Goal: Check status: Check status

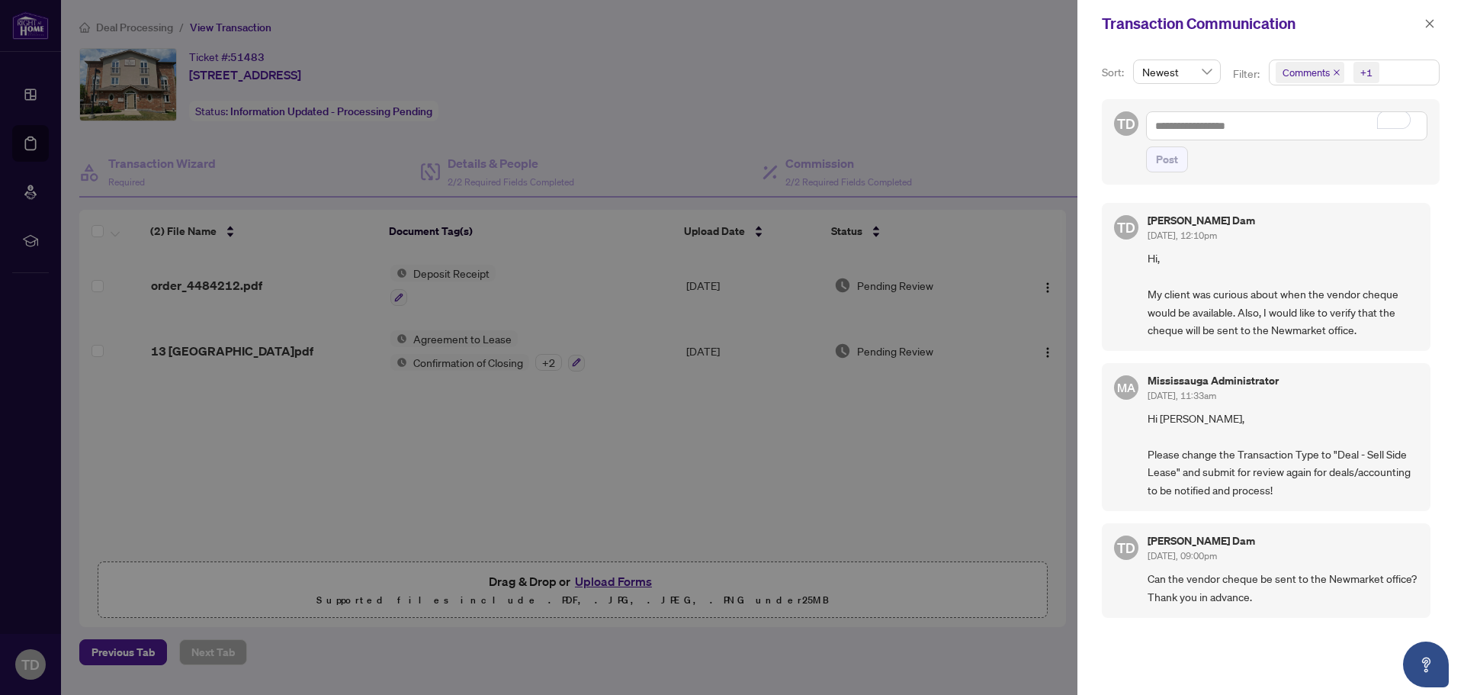
scroll to position [3, 0]
click at [728, 190] on div at bounding box center [732, 347] width 1464 height 695
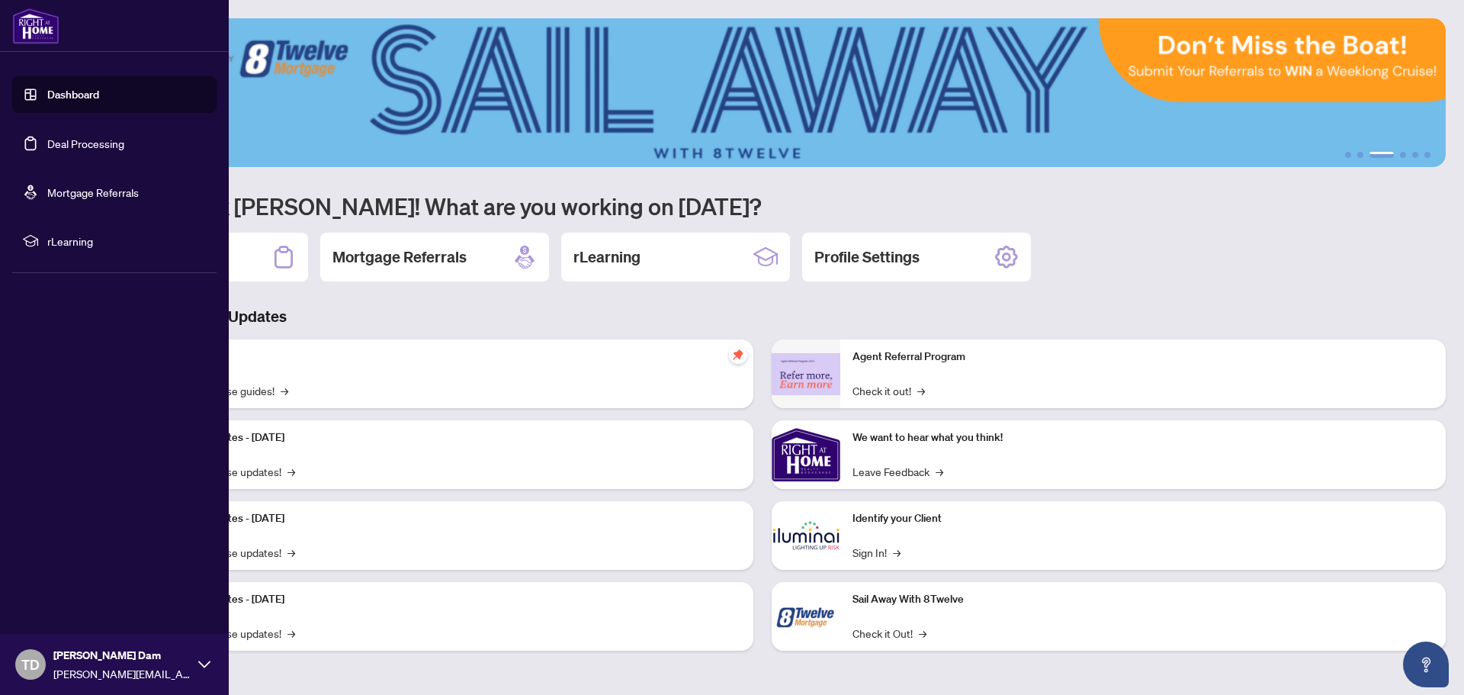
drag, startPoint x: 48, startPoint y: 141, endPoint x: 73, endPoint y: 152, distance: 27.6
click at [49, 142] on link "Deal Processing" at bounding box center [85, 143] width 77 height 14
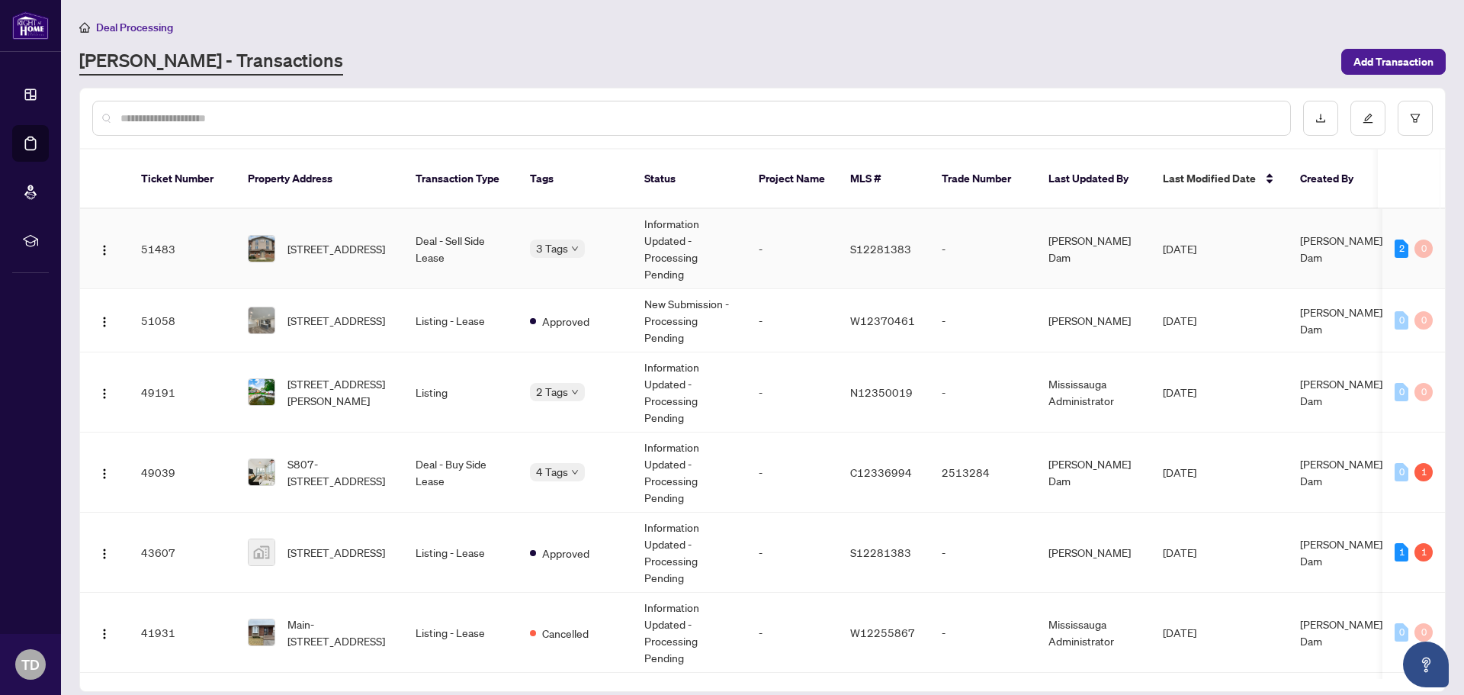
click at [807, 226] on td "-" at bounding box center [791, 249] width 91 height 80
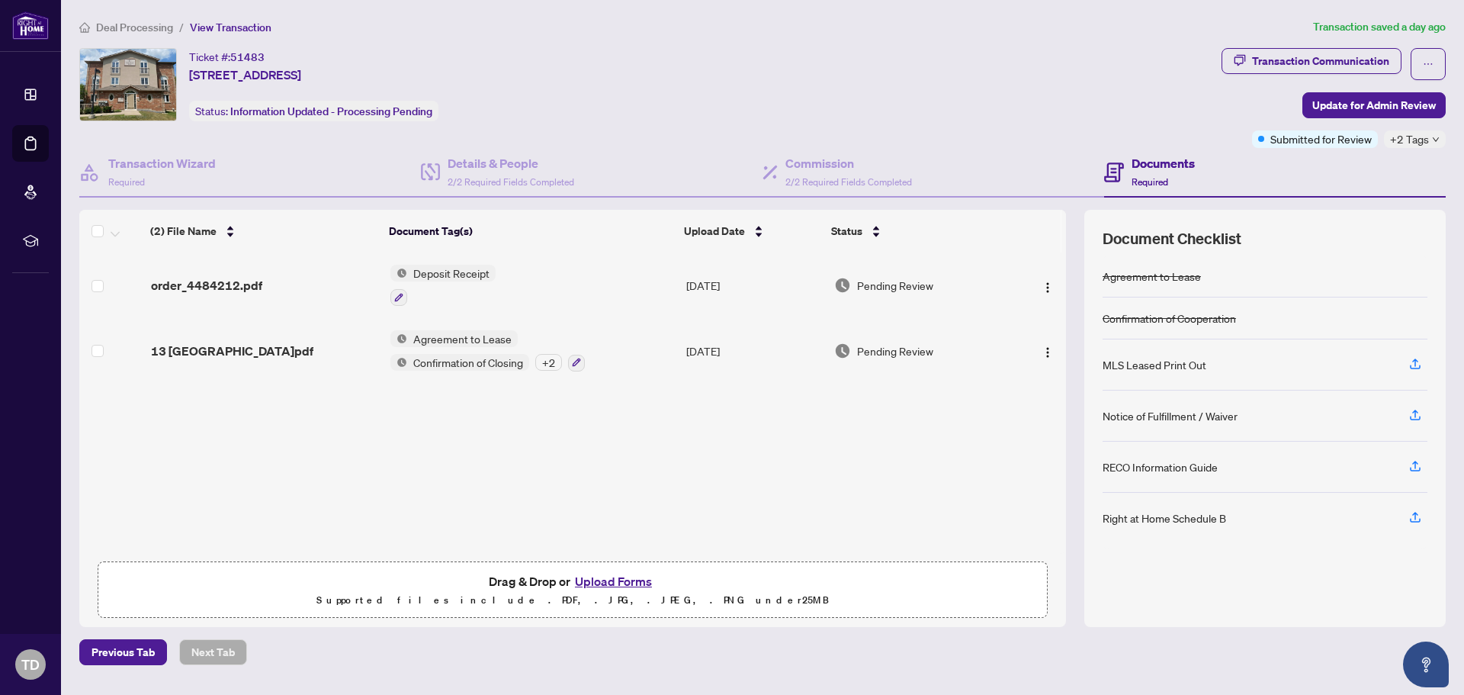
drag, startPoint x: 1032, startPoint y: 59, endPoint x: 1127, endPoint y: 161, distance: 139.7
click at [1033, 57] on div "Ticket #: 51483 8-13 Cheltenham Rd, Barrie, Ontario L4M 0E7, Canada Status: Inf…" at bounding box center [647, 84] width 1136 height 73
click at [475, 278] on span "Deposit Receipt" at bounding box center [451, 273] width 88 height 17
click at [875, 282] on span "Pending Review" at bounding box center [895, 285] width 76 height 17
